Goal: Information Seeking & Learning: Learn about a topic

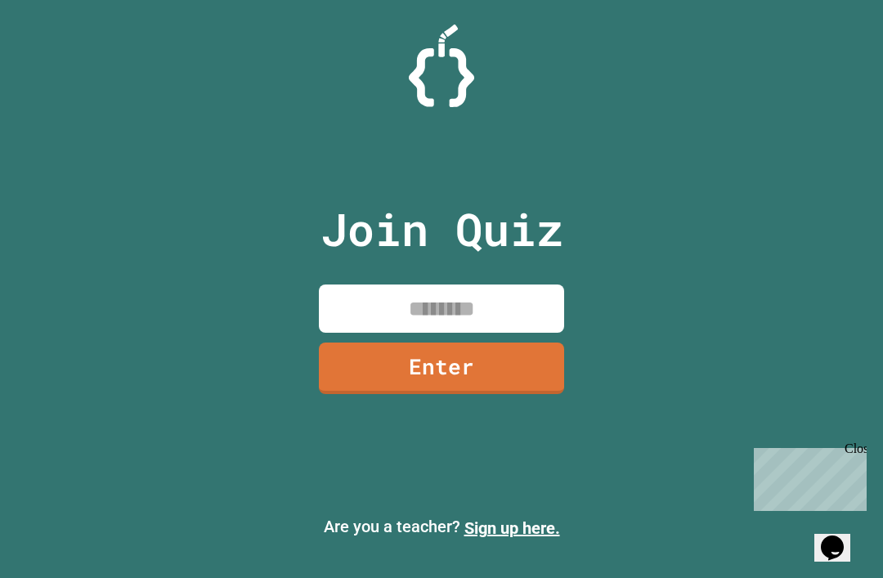
click at [508, 325] on input at bounding box center [441, 308] width 245 height 48
type input "********"
click at [495, 394] on link "Enter" at bounding box center [441, 367] width 245 height 51
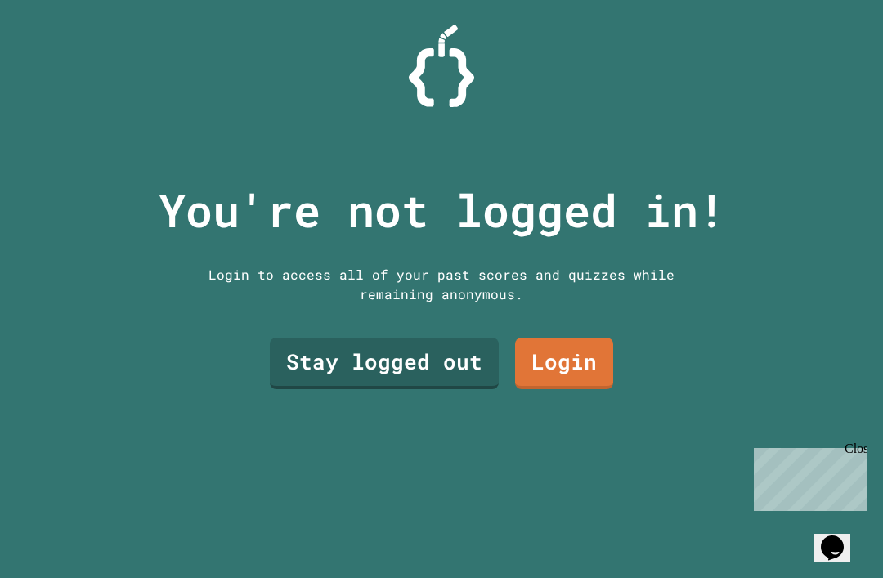
click at [473, 389] on link "Stay logged out" at bounding box center [384, 363] width 229 height 51
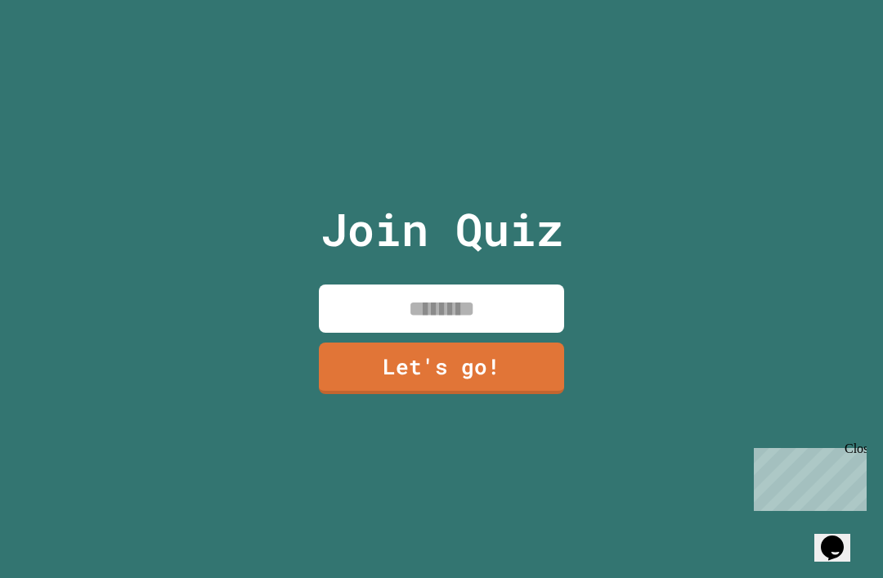
click at [384, 330] on input at bounding box center [441, 308] width 245 height 48
type input "*******"
click at [521, 394] on link "Let's go!" at bounding box center [441, 367] width 245 height 51
click at [441, 0] on div at bounding box center [441, 0] width 0 height 0
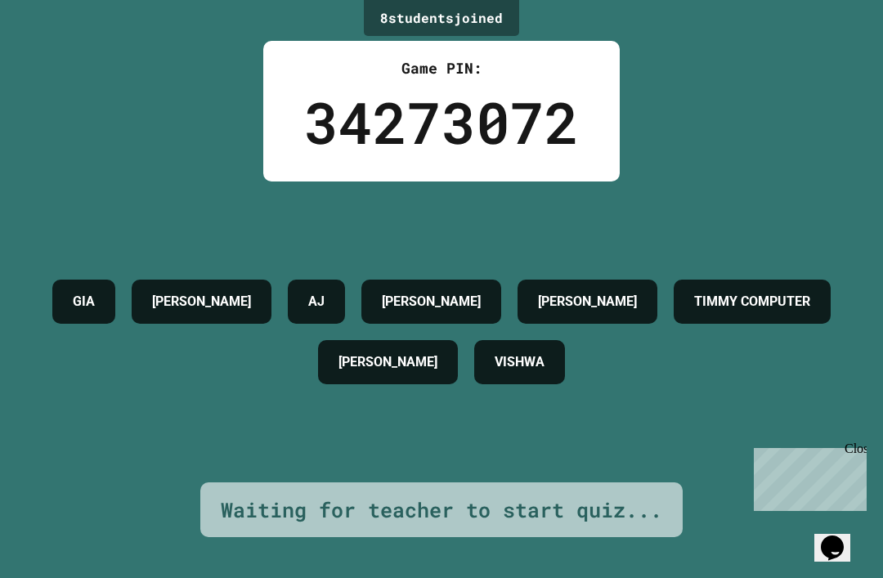
click at [856, 439] on div "8 student s joined Game PIN: 34273072 [PERSON_NAME] [PERSON_NAME] [PERSON_NAME]…" at bounding box center [441, 289] width 883 height 578
click at [859, 445] on div "Close" at bounding box center [854, 451] width 20 height 20
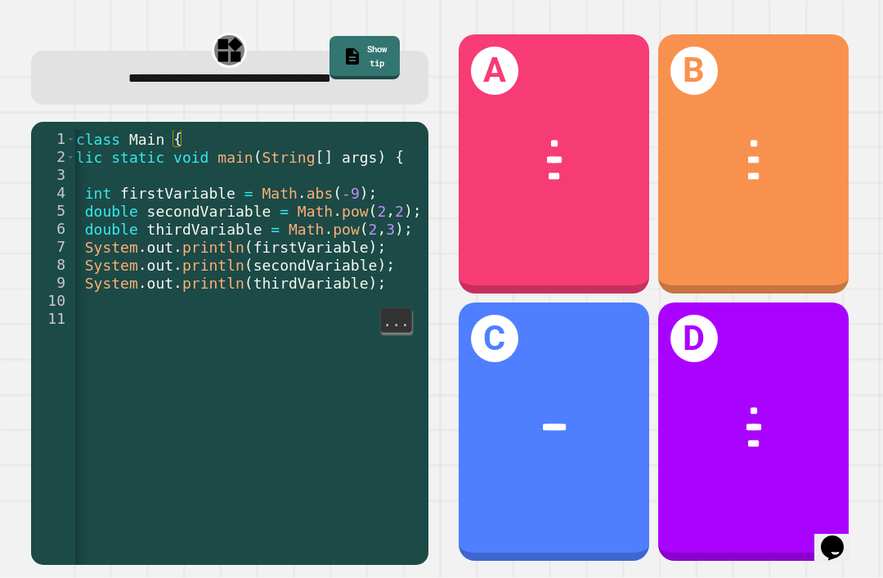
scroll to position [0, 65]
click at [776, 418] on div "D * *** ***" at bounding box center [753, 431] width 190 height 259
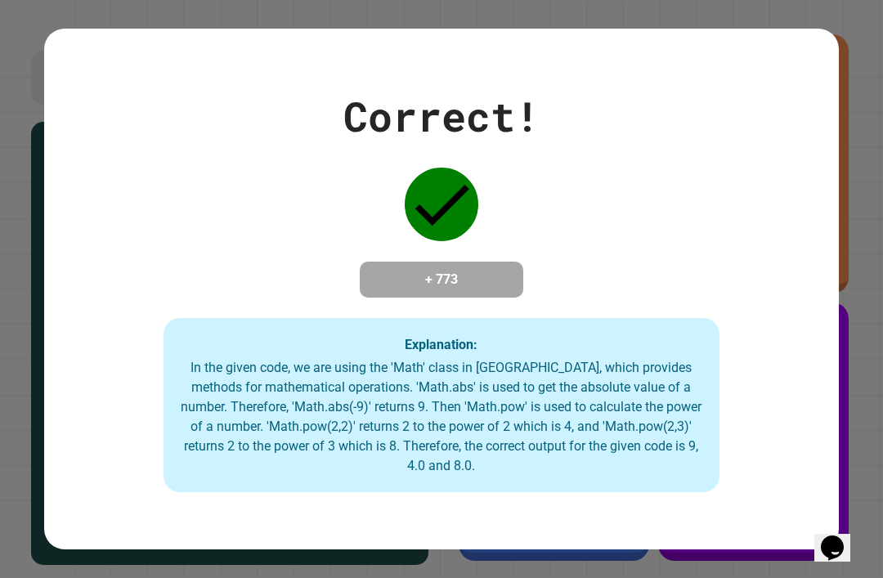
click at [843, 545] on icon "Chat widget" at bounding box center [832, 547] width 23 height 25
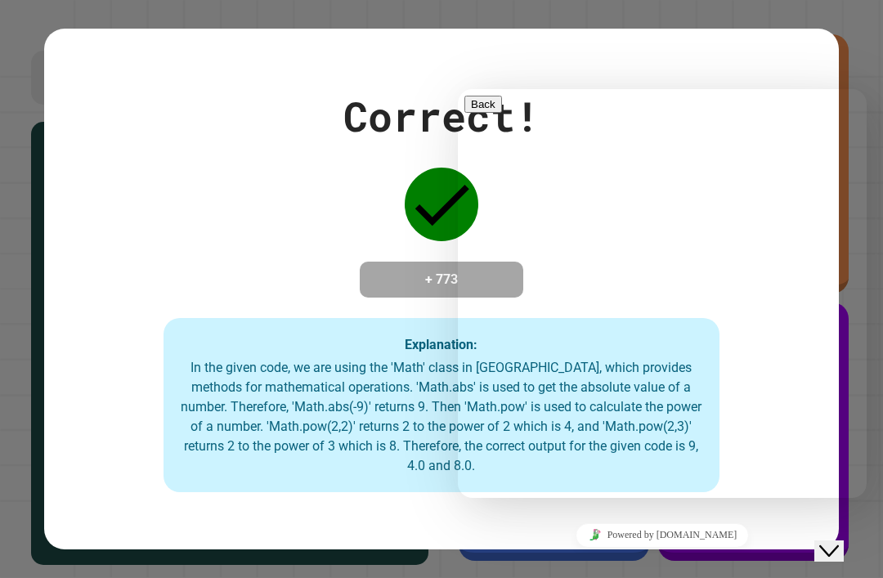
click at [830, 543] on icon "Close Chat This icon closes the chat window." at bounding box center [829, 551] width 20 height 20
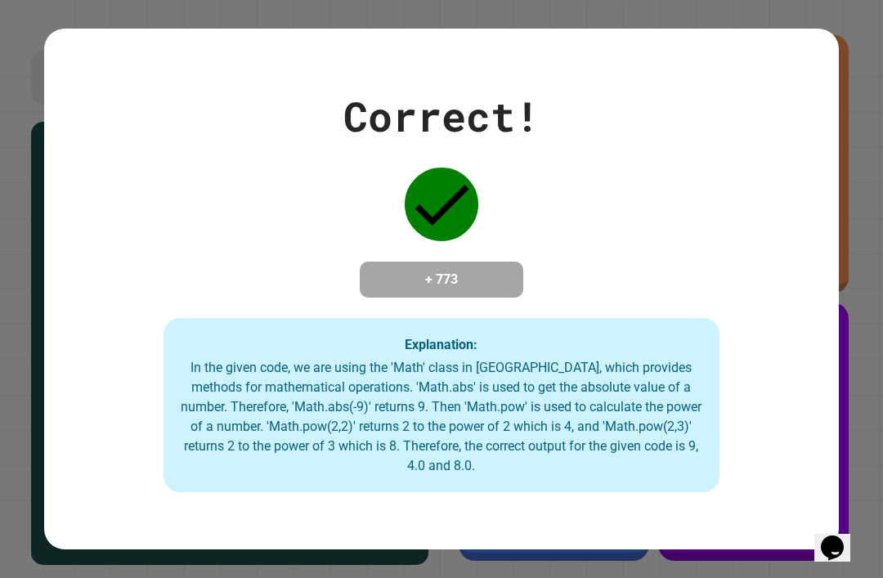
click at [877, 331] on div "Correct! + 773 Explanation: In the given code, we are using the 'Math' class in…" at bounding box center [441, 289] width 883 height 578
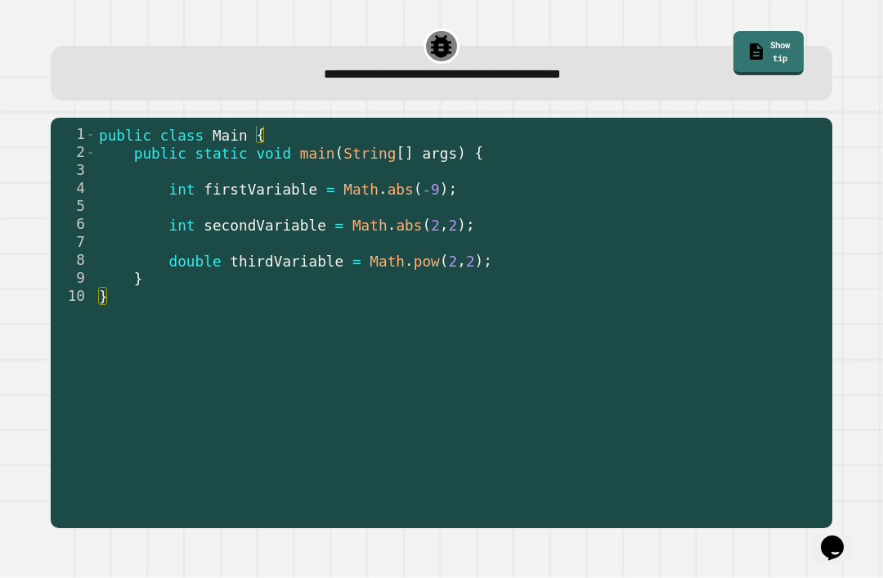
click at [748, 39] on link "Show tip" at bounding box center [768, 53] width 70 height 44
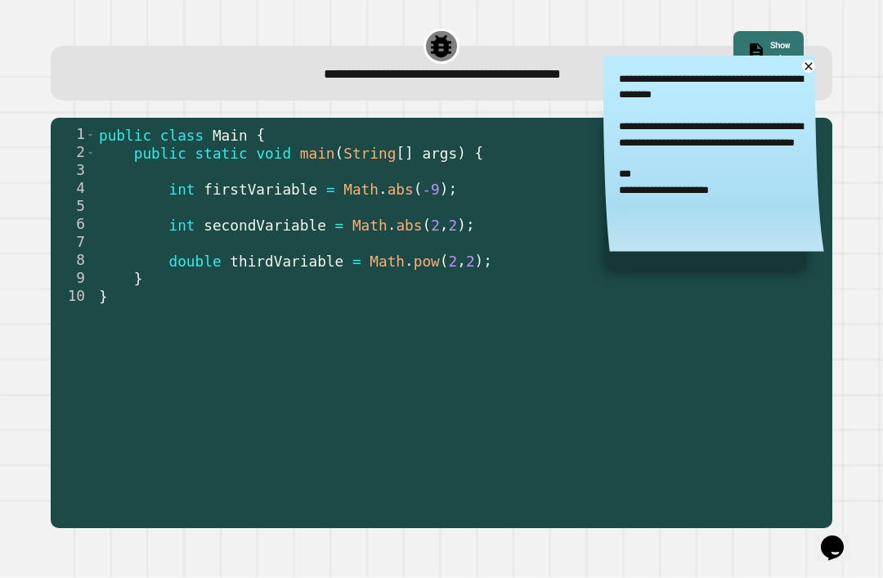
click at [806, 69] on icon at bounding box center [807, 65] width 7 height 7
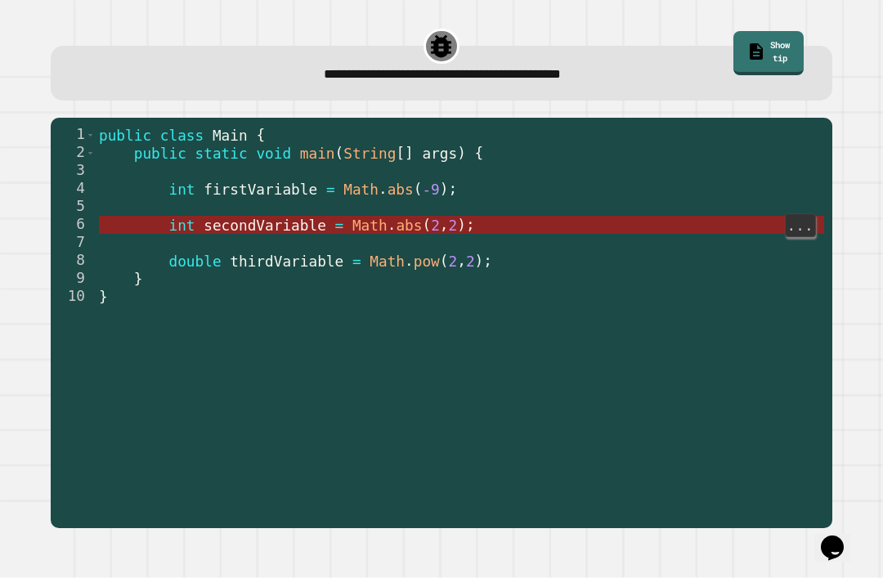
click at [190, 229] on span "int" at bounding box center [181, 225] width 26 height 16
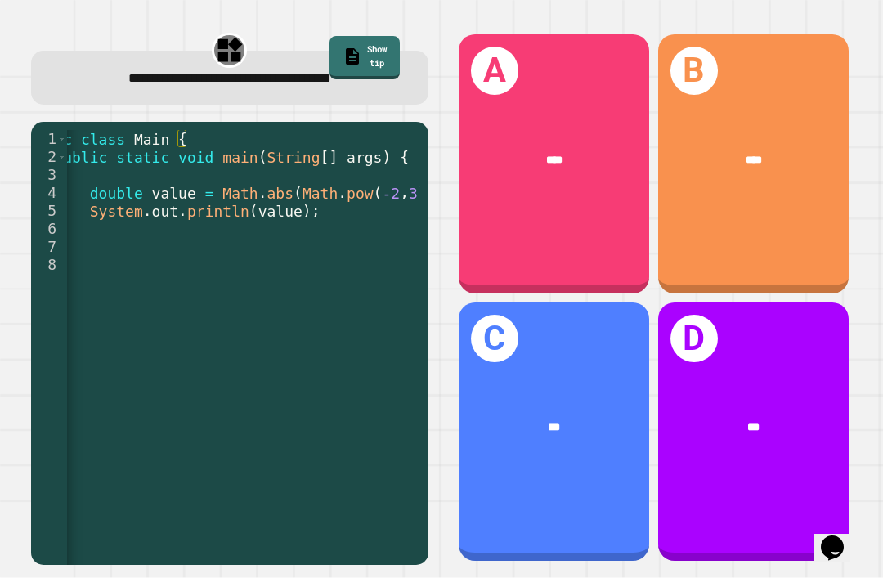
scroll to position [0, 60]
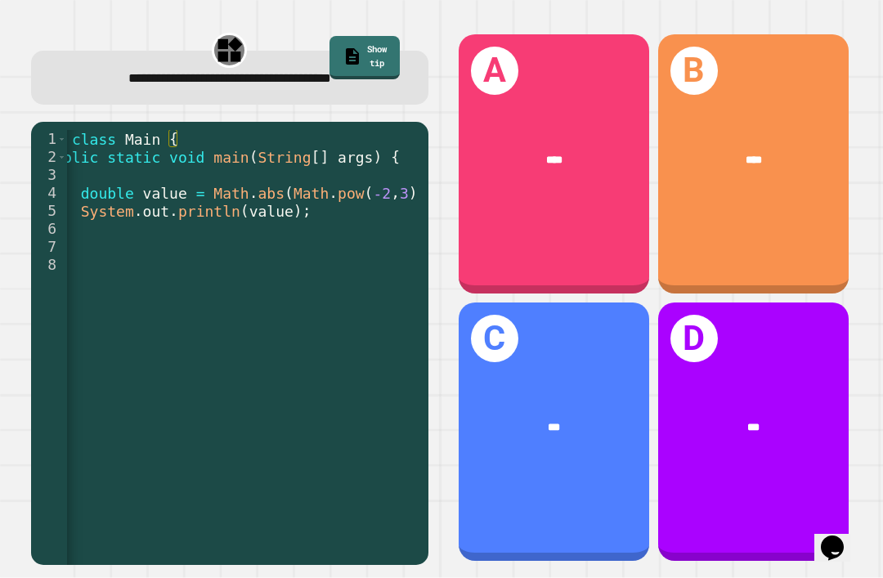
click at [559, 450] on div "***" at bounding box center [554, 427] width 190 height 59
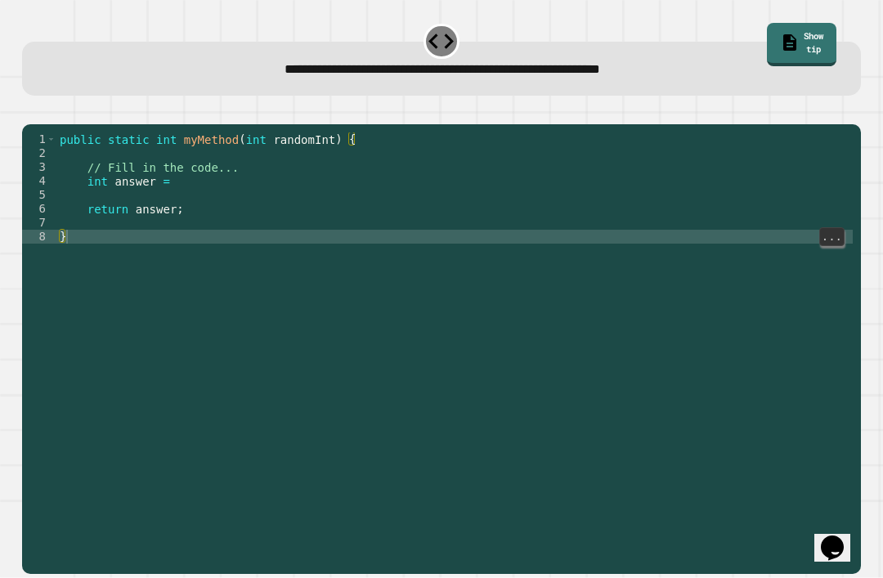
click at [105, 264] on div "public static int myMethod ( int randomInt ) { // Fill in the code... int answe…" at bounding box center [454, 368] width 796 height 472
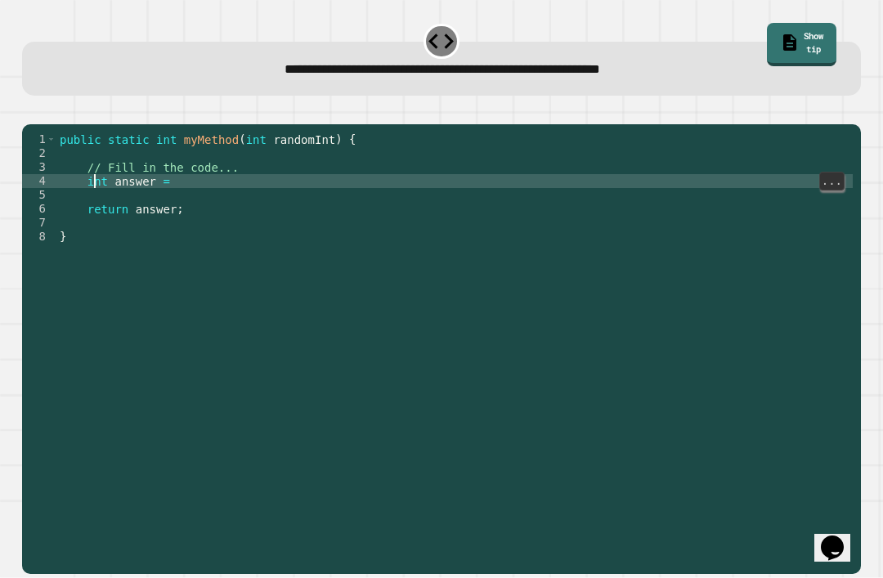
click at [96, 208] on div "public static int myMethod ( int randomInt ) { // Fill in the code... int answe…" at bounding box center [454, 368] width 796 height 472
click at [186, 209] on div "public static int myMethod ( int randomInt ) { // Fill in the code... int answe…" at bounding box center [454, 368] width 796 height 472
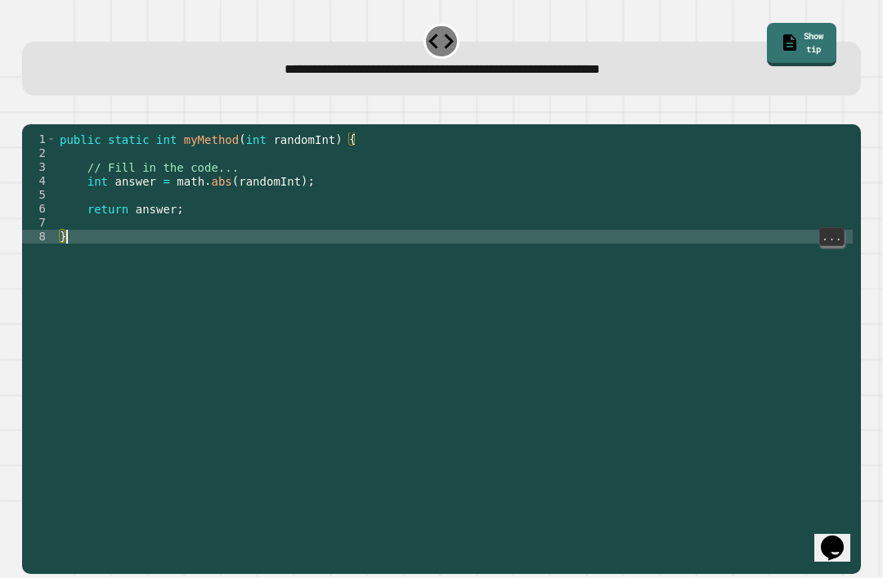
click at [30, 111] on icon "button" at bounding box center [30, 111] width 0 height 0
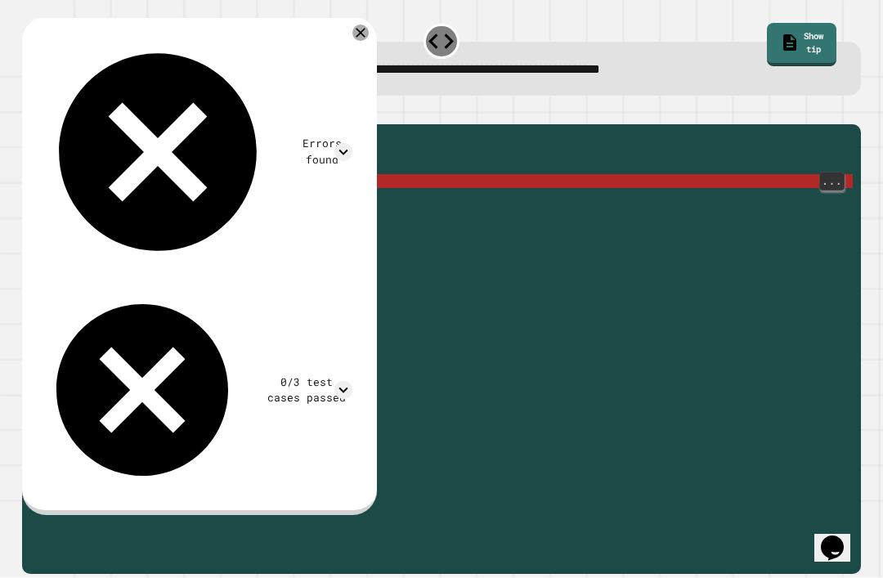
click at [186, 208] on div "public static int myMethod ( int randomInt ) { // Fill in the code... int answe…" at bounding box center [454, 368] width 796 height 472
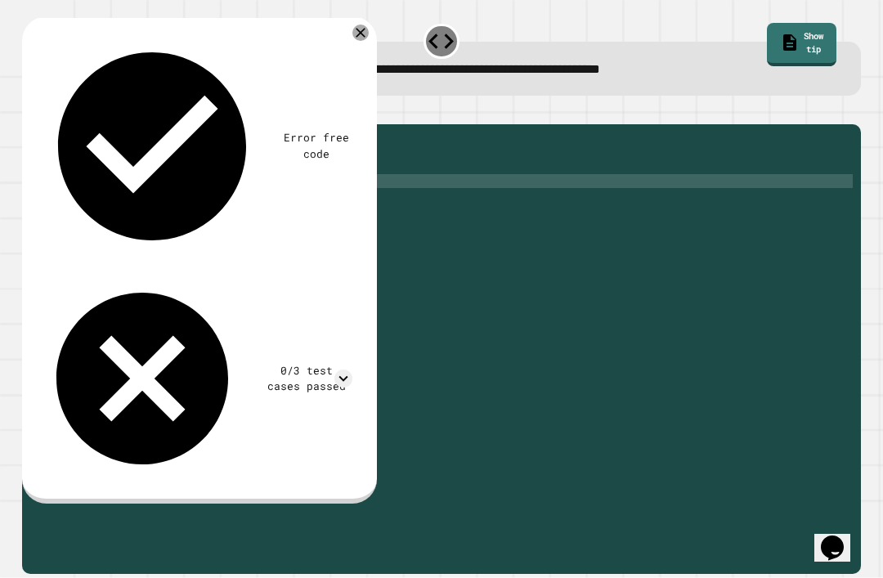
scroll to position [0, 9]
type textarea "**********"
click at [44, 127] on icon "button" at bounding box center [41, 120] width 9 height 11
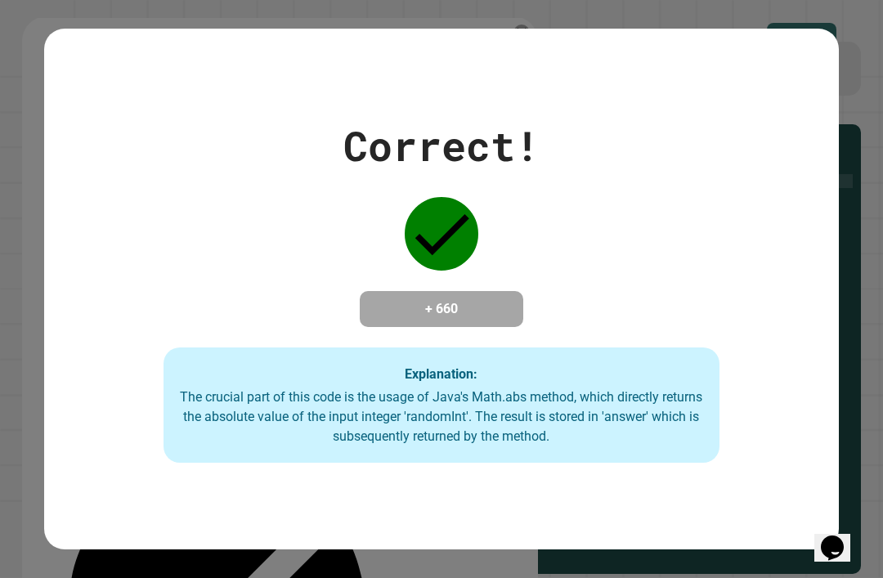
click at [832, 119] on div "Correct! + 660 Explanation: The crucial part of this code is the usage of Java'…" at bounding box center [441, 289] width 794 height 520
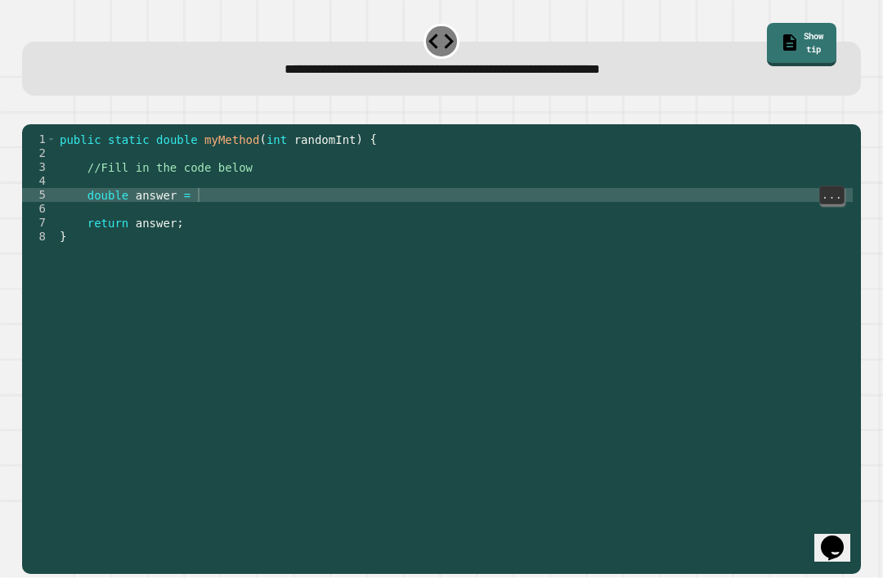
click at [315, 194] on div "public static double myMethod ( int randomInt ) { //Fill in the code below doub…" at bounding box center [454, 368] width 796 height 472
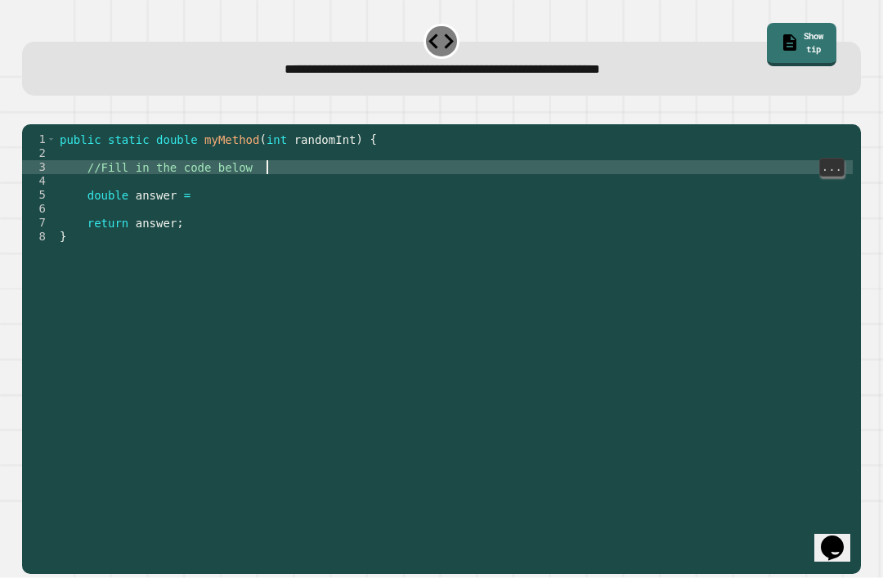
click at [236, 219] on div "public static double myMethod ( int randomInt ) { //Fill in the code below doub…" at bounding box center [454, 368] width 796 height 472
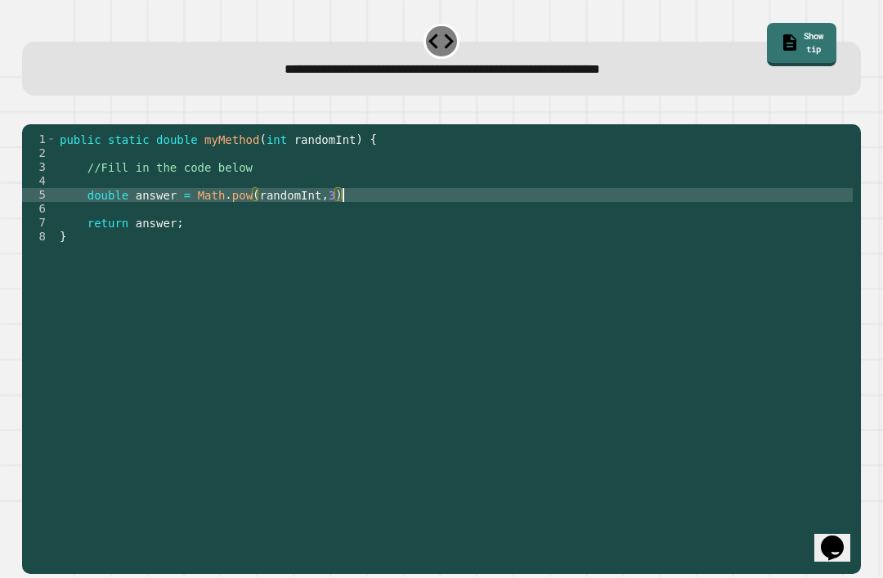
scroll to position [0, 20]
type textarea "**********"
click at [30, 111] on button "button" at bounding box center [30, 111] width 0 height 0
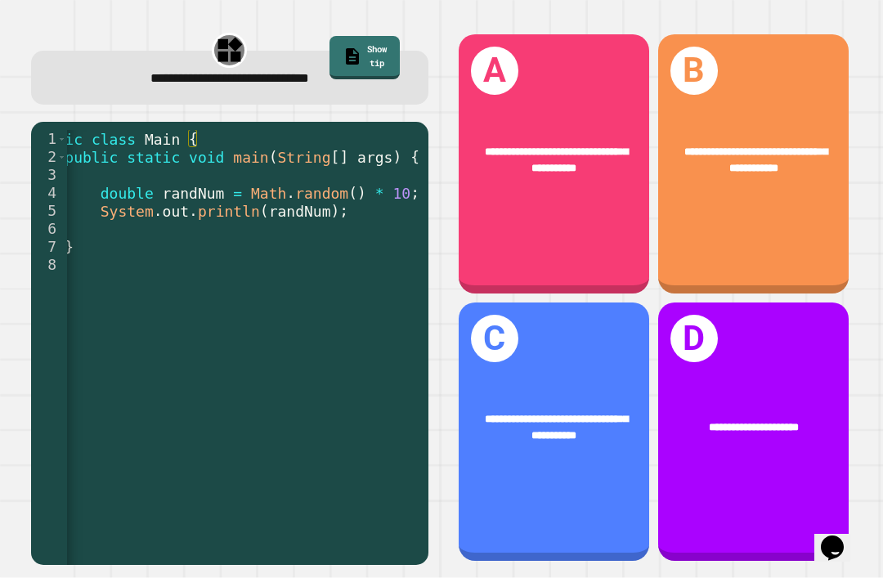
scroll to position [0, 40]
click at [586, 389] on div "**********" at bounding box center [554, 431] width 190 height 259
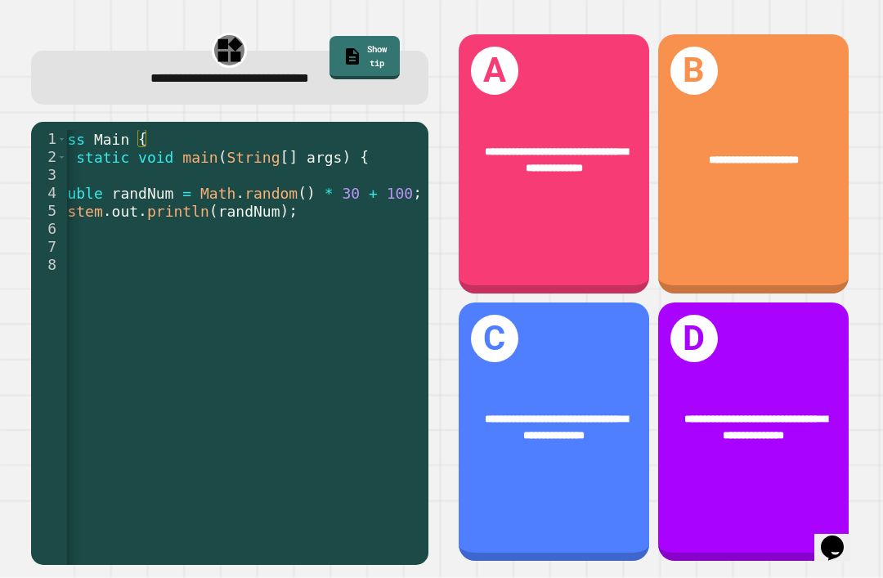
scroll to position [0, 92]
click at [526, 230] on div "**********" at bounding box center [554, 163] width 190 height 259
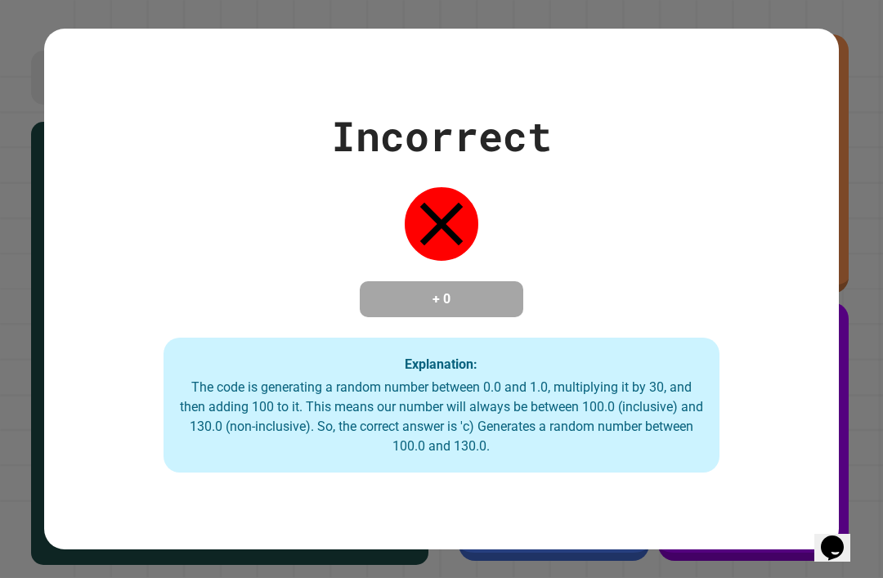
click at [852, 177] on div "Incorrect + 0 Explanation: The code is generating a random number between 0.0 a…" at bounding box center [441, 289] width 883 height 578
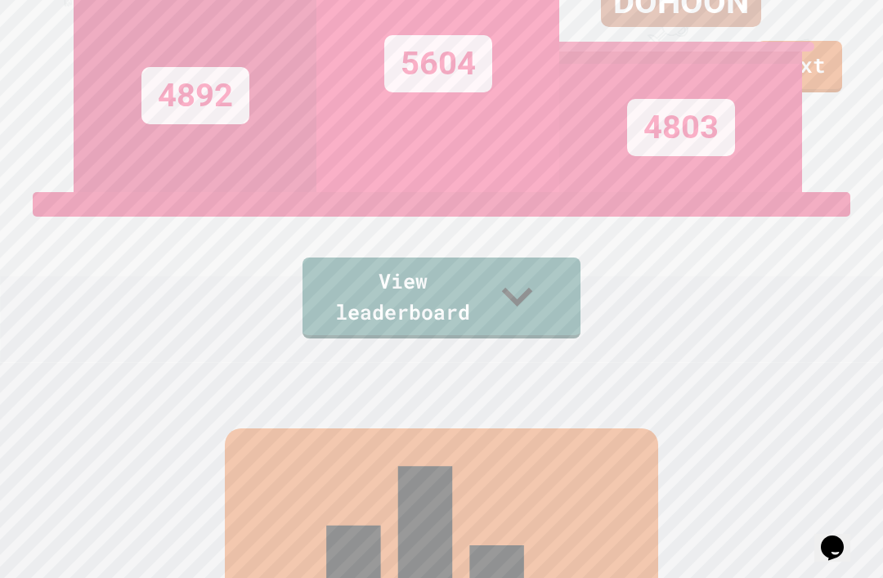
scroll to position [241, 0]
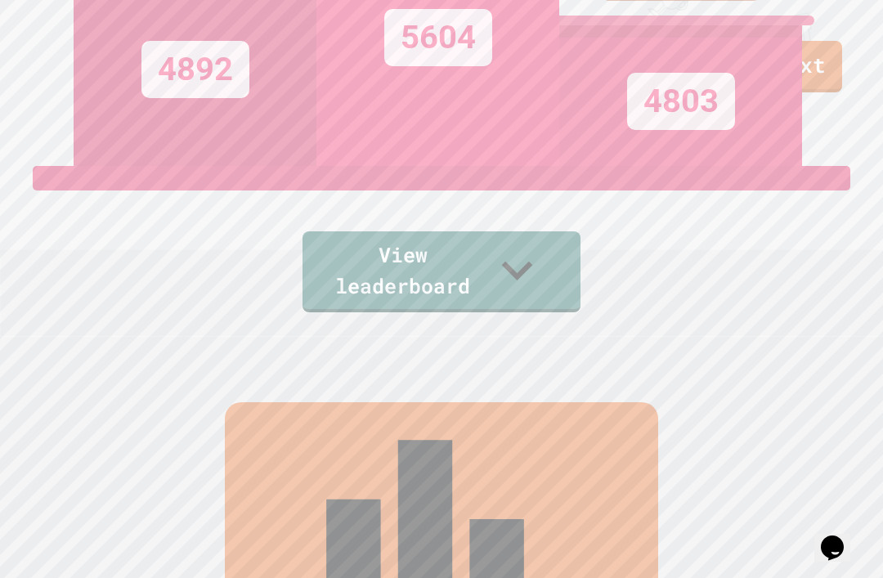
click at [562, 312] on link "View leaderboard" at bounding box center [441, 271] width 278 height 81
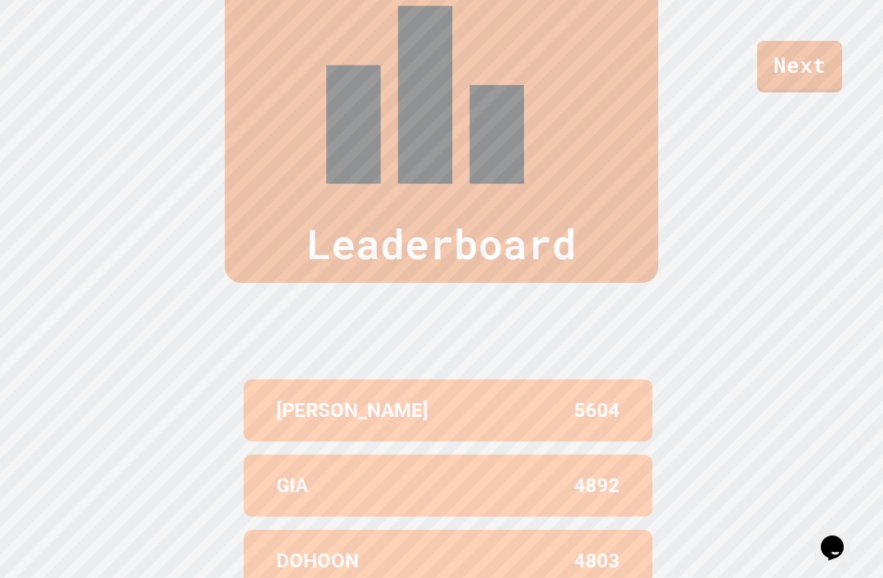
scroll to position [674, 0]
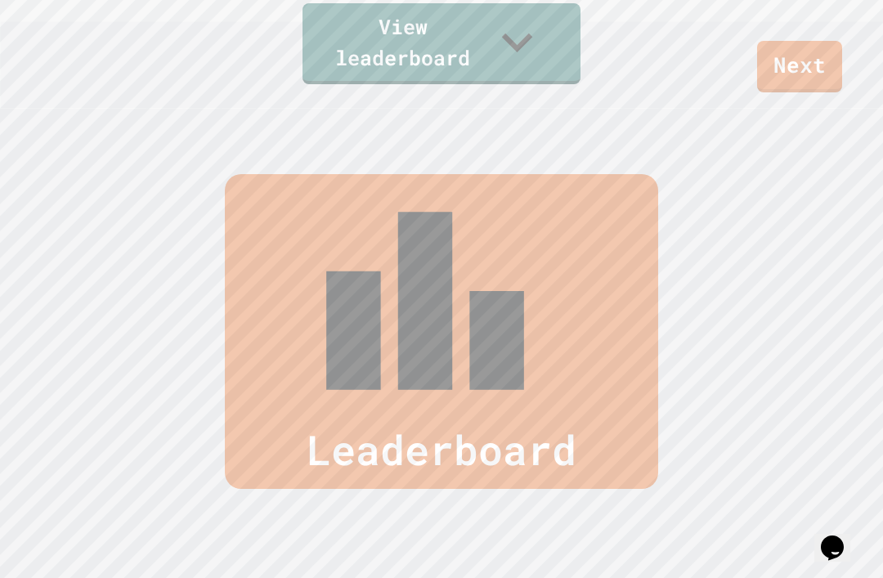
click at [698, 338] on div "Leaderboard [PERSON_NAME] 5604 GIA 4892 DOHOON 4803 VISHWA 4484 [PERSON_NAME] 4…" at bounding box center [441, 564] width 883 height 911
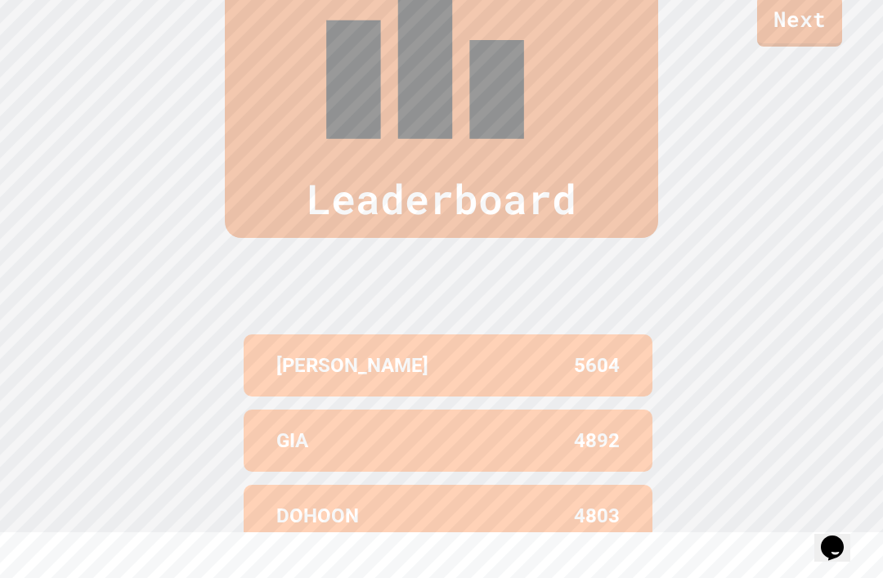
scroll to position [52, 0]
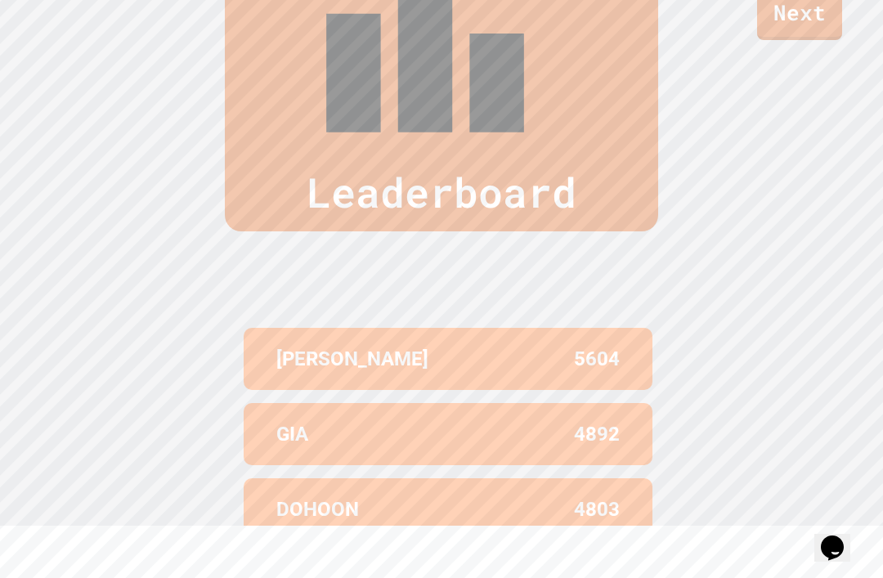
click at [880, 293] on div "Leaderboard [PERSON_NAME] 5604 GIA 4892 DOHOON 4803 VISHWA 4484 [PERSON_NAME] 4…" at bounding box center [441, 306] width 883 height 911
